Goal: Navigation & Orientation: Find specific page/section

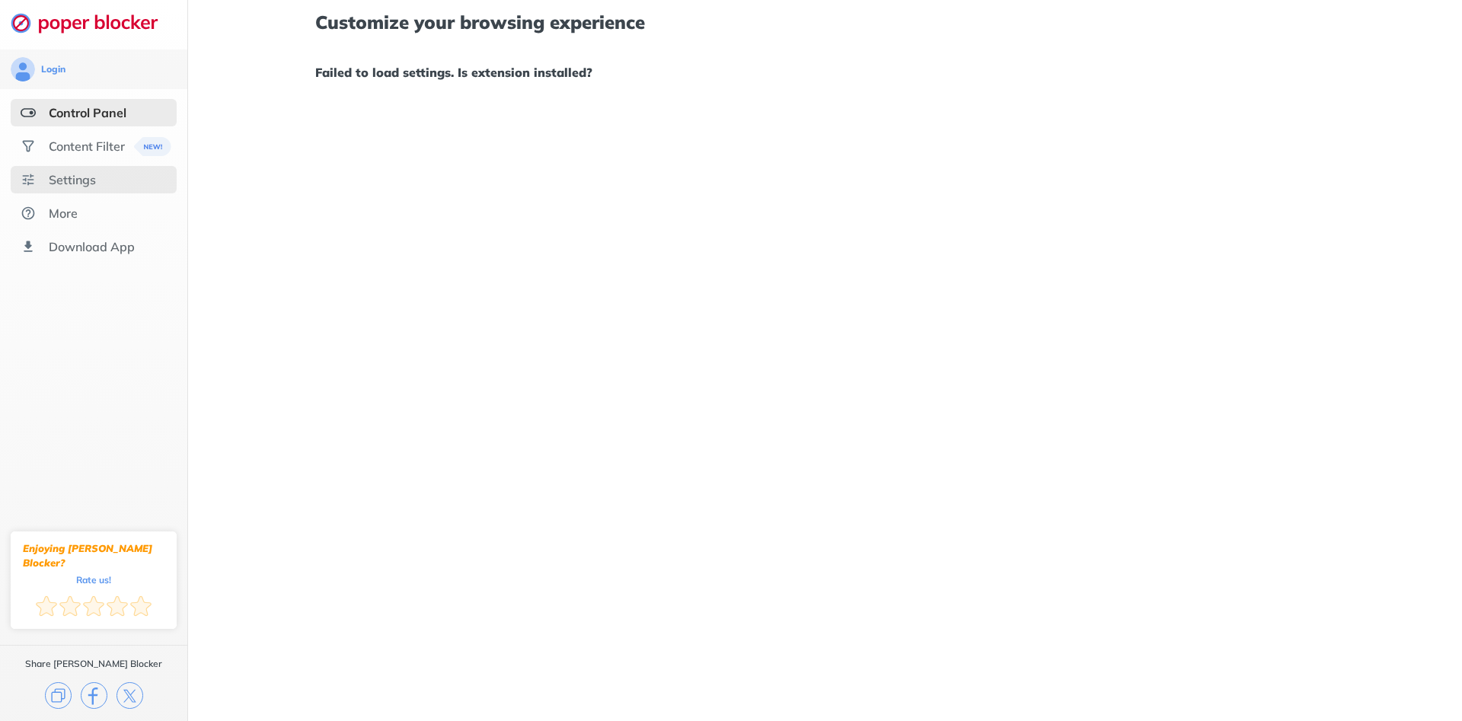
click at [74, 178] on div "Settings" at bounding box center [72, 179] width 47 height 15
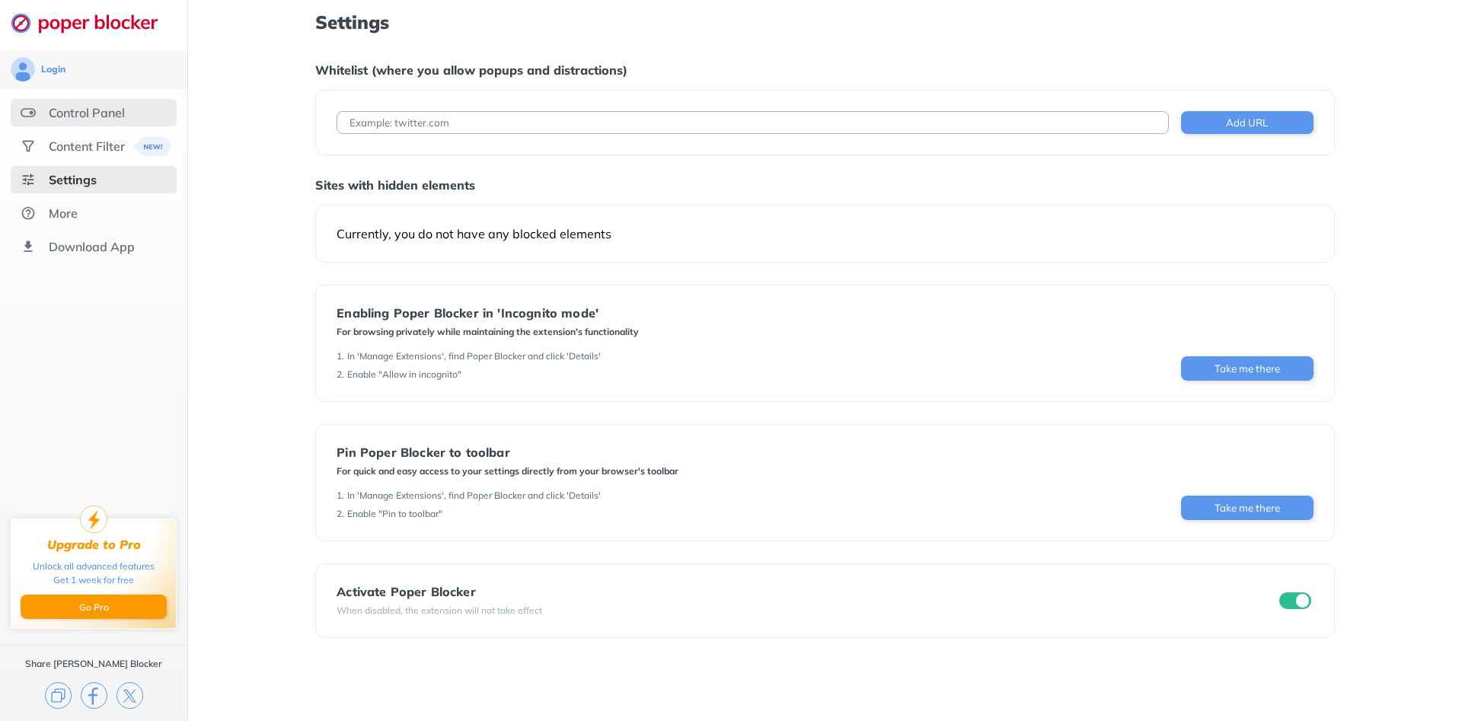
click at [87, 116] on div "Control Panel" at bounding box center [87, 112] width 76 height 15
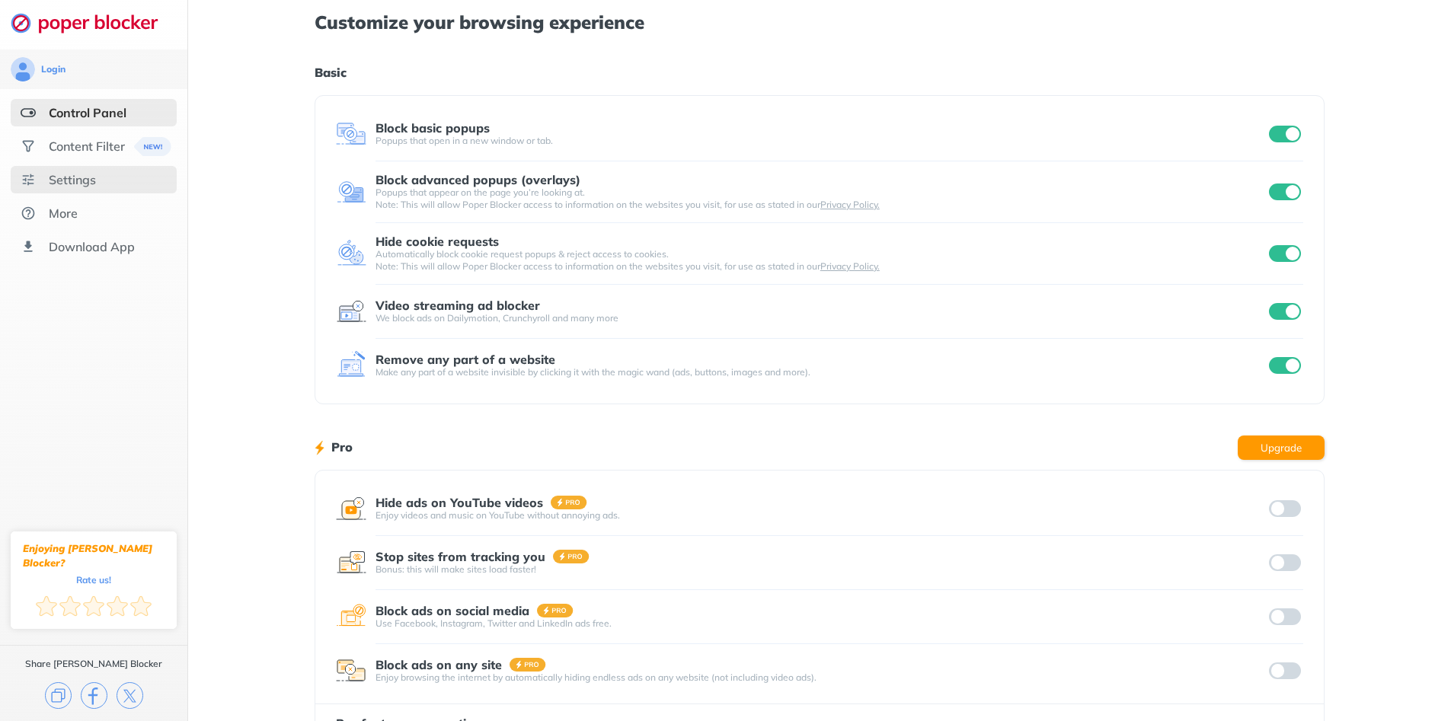
click at [82, 186] on div "Settings" at bounding box center [72, 179] width 47 height 15
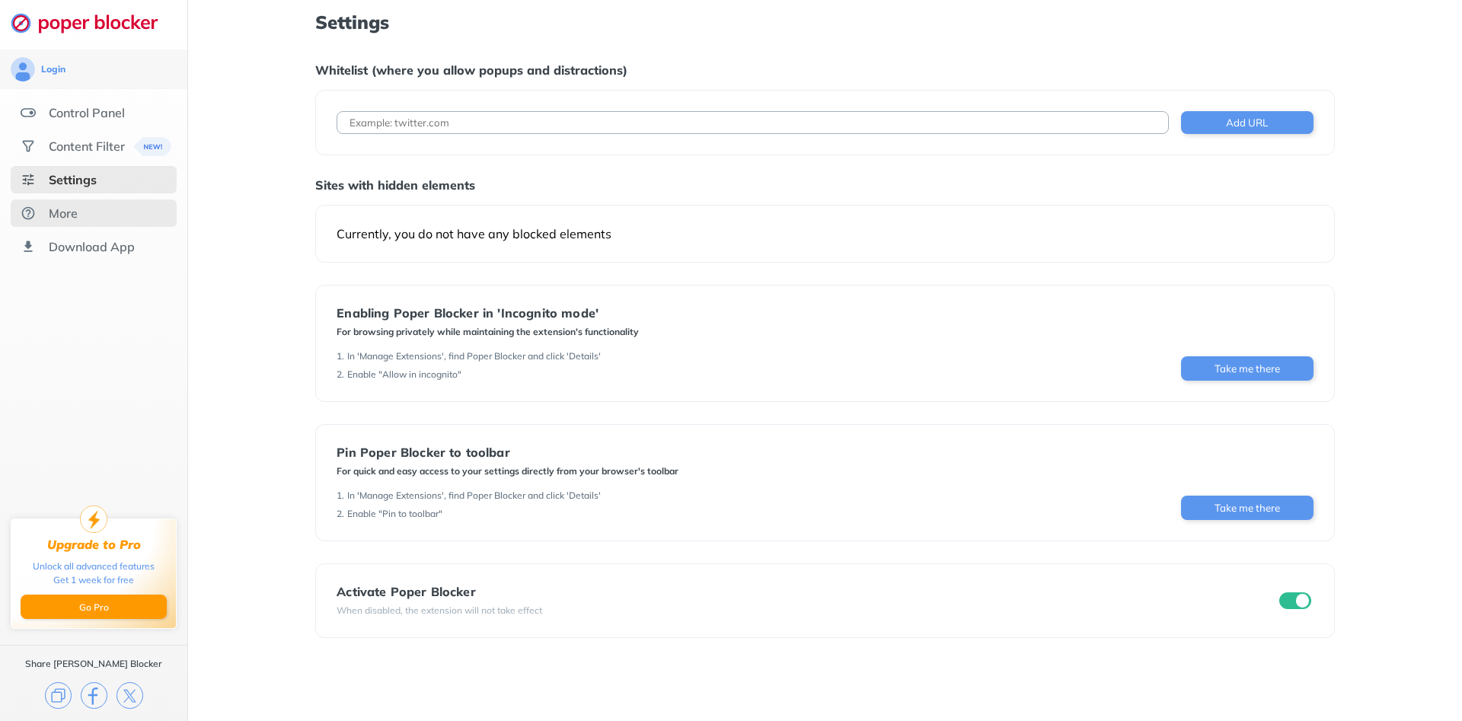
click at [67, 217] on div "More" at bounding box center [63, 213] width 29 height 15
